Goal: Book appointment/travel/reservation

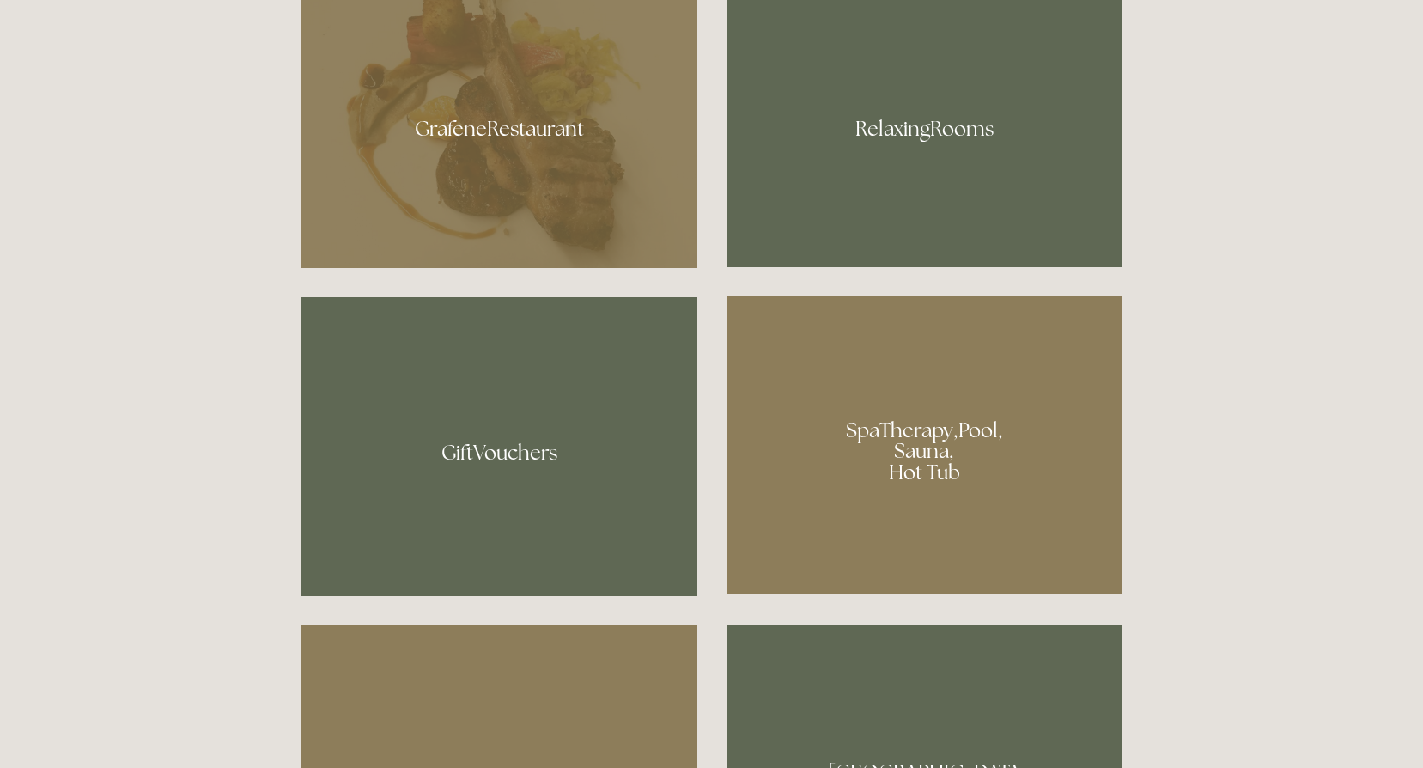
scroll to position [945, 0]
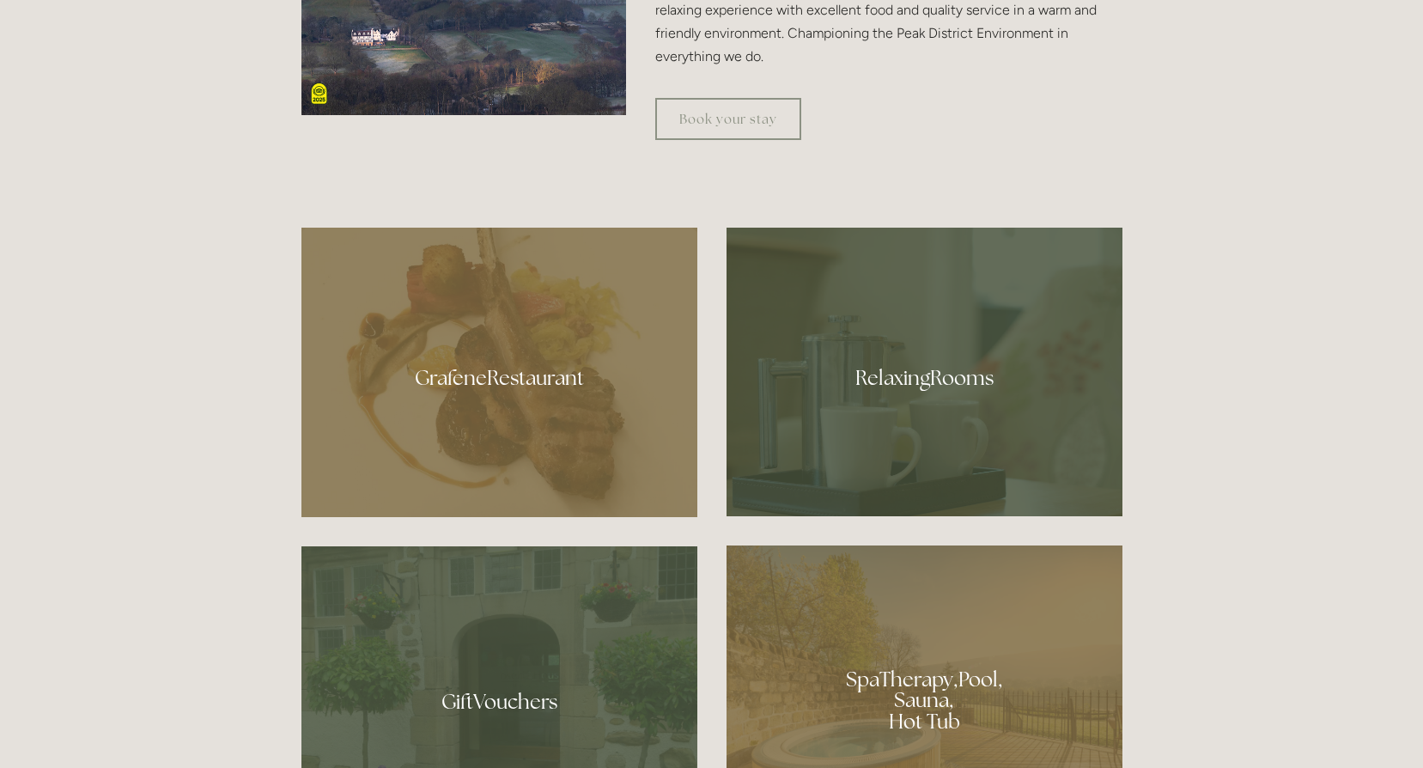
click at [513, 422] on div at bounding box center [499, 372] width 396 height 289
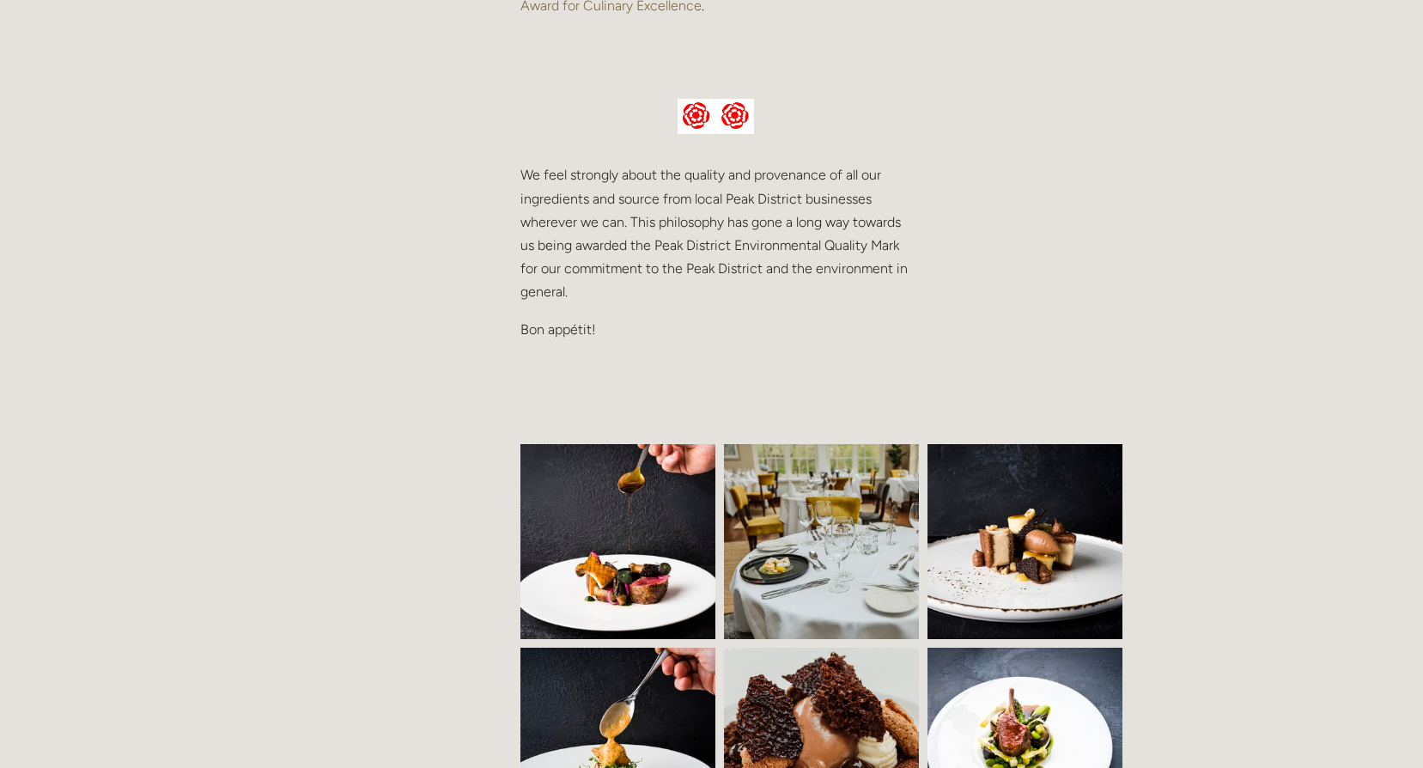
scroll to position [601, 0]
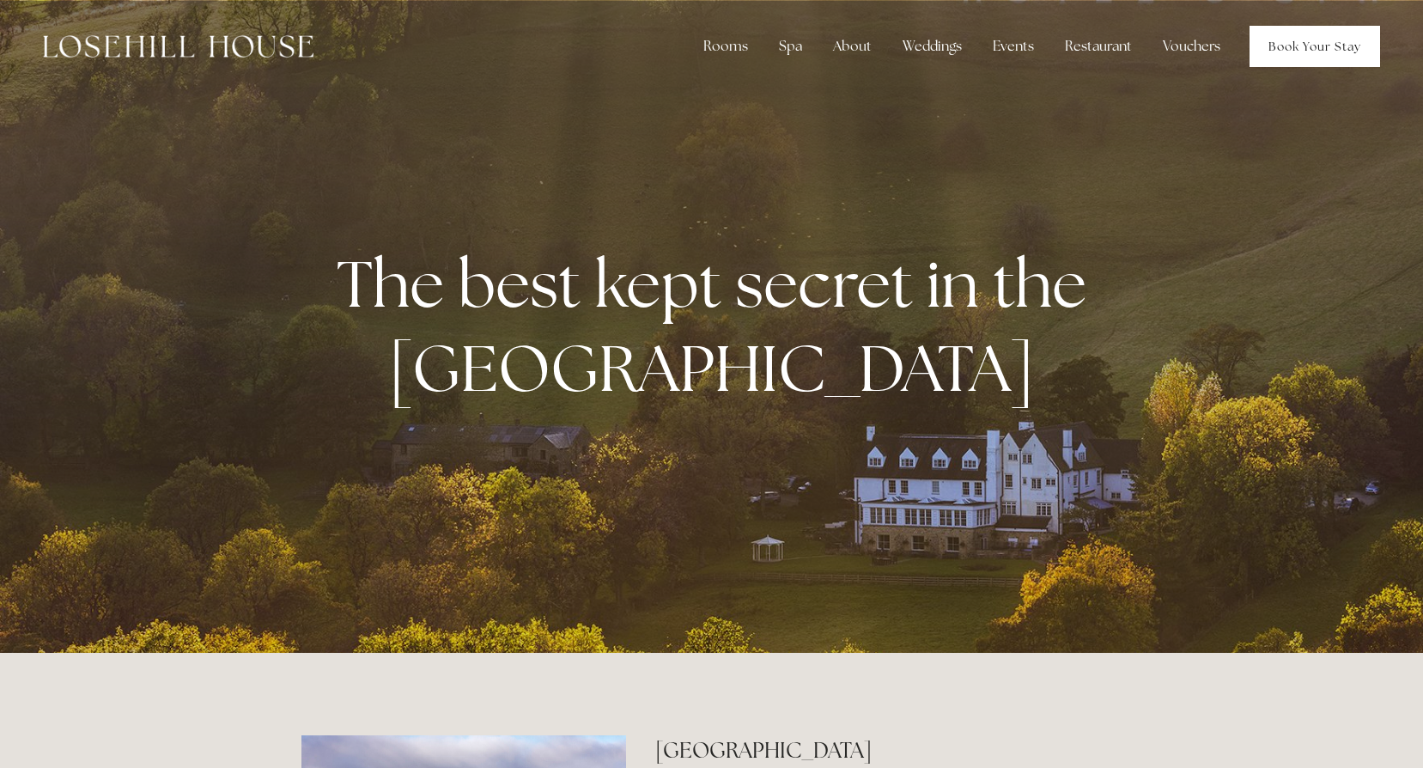
click at [1337, 45] on link "Book Your Stay" at bounding box center [1315, 46] width 131 height 41
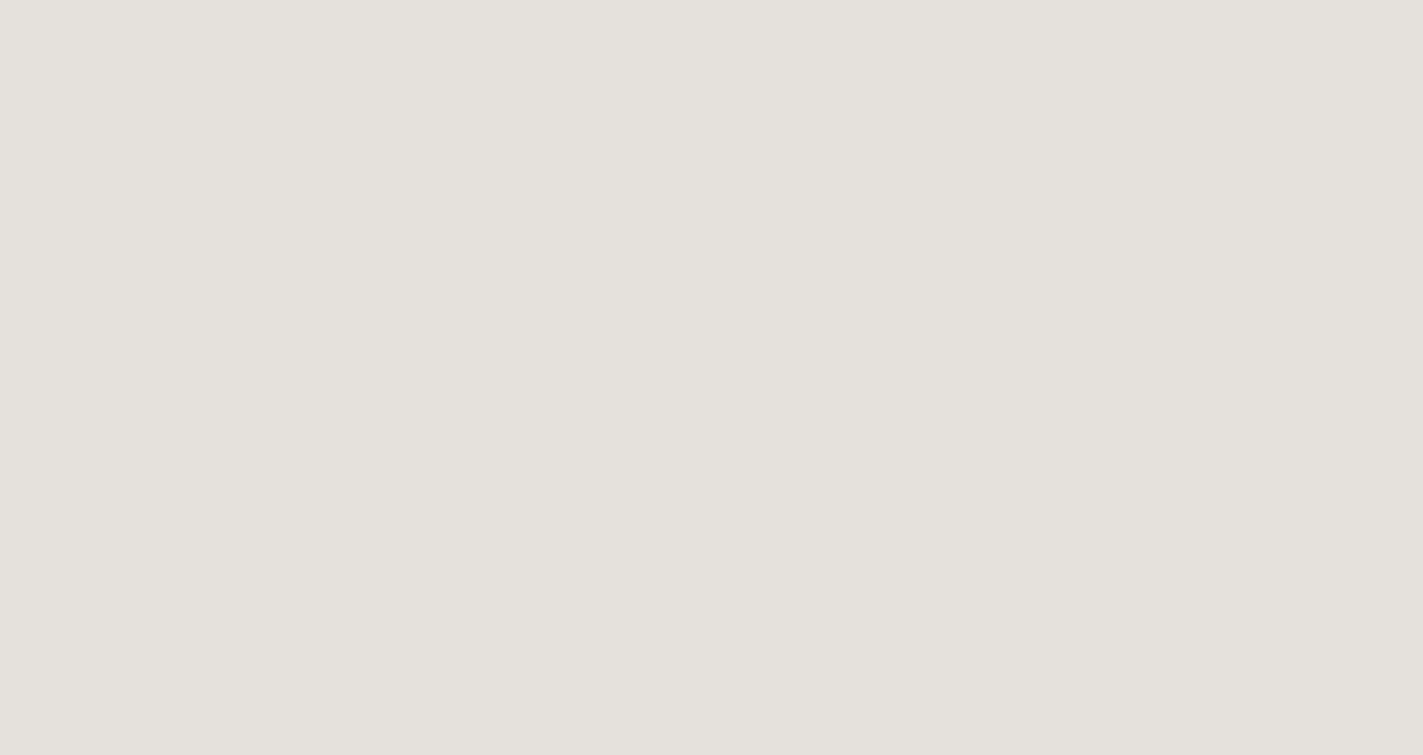
scroll to position [859, 0]
